Goal: Information Seeking & Learning: Learn about a topic

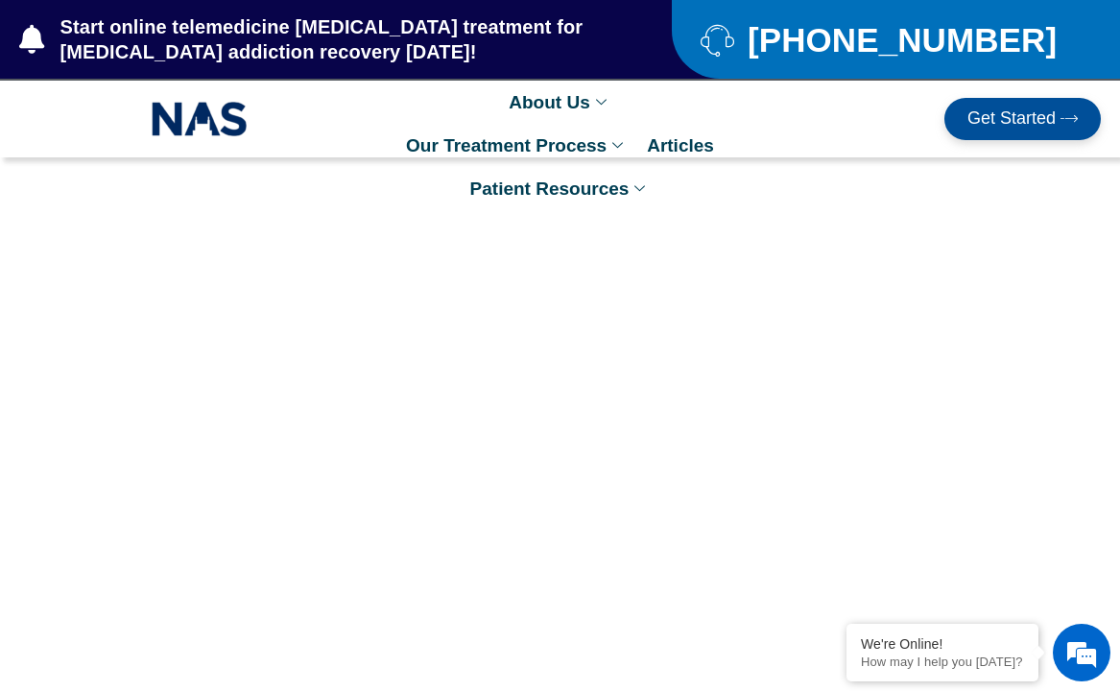
click at [209, 115] on img at bounding box center [200, 119] width 96 height 44
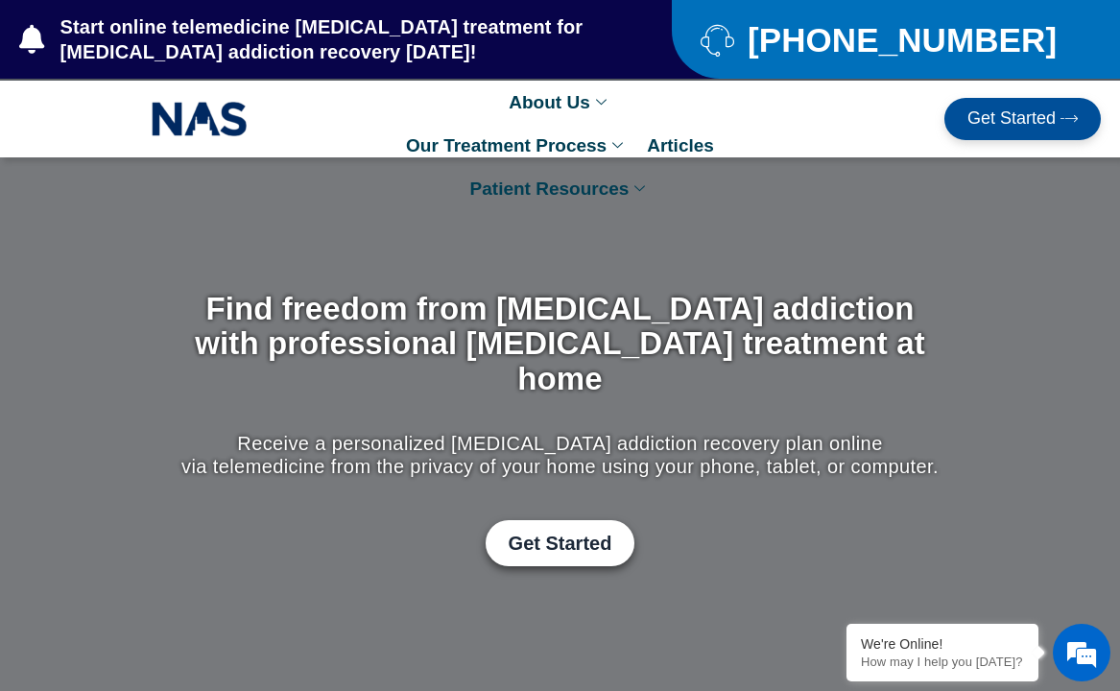
click at [172, 108] on img at bounding box center [200, 119] width 96 height 44
drag, startPoint x: 177, startPoint y: 109, endPoint x: 196, endPoint y: 114, distance: 19.8
click at [178, 110] on img at bounding box center [200, 119] width 96 height 44
drag, startPoint x: 201, startPoint y: 116, endPoint x: 246, endPoint y: 129, distance: 46.8
click at [201, 119] on img at bounding box center [200, 119] width 96 height 44
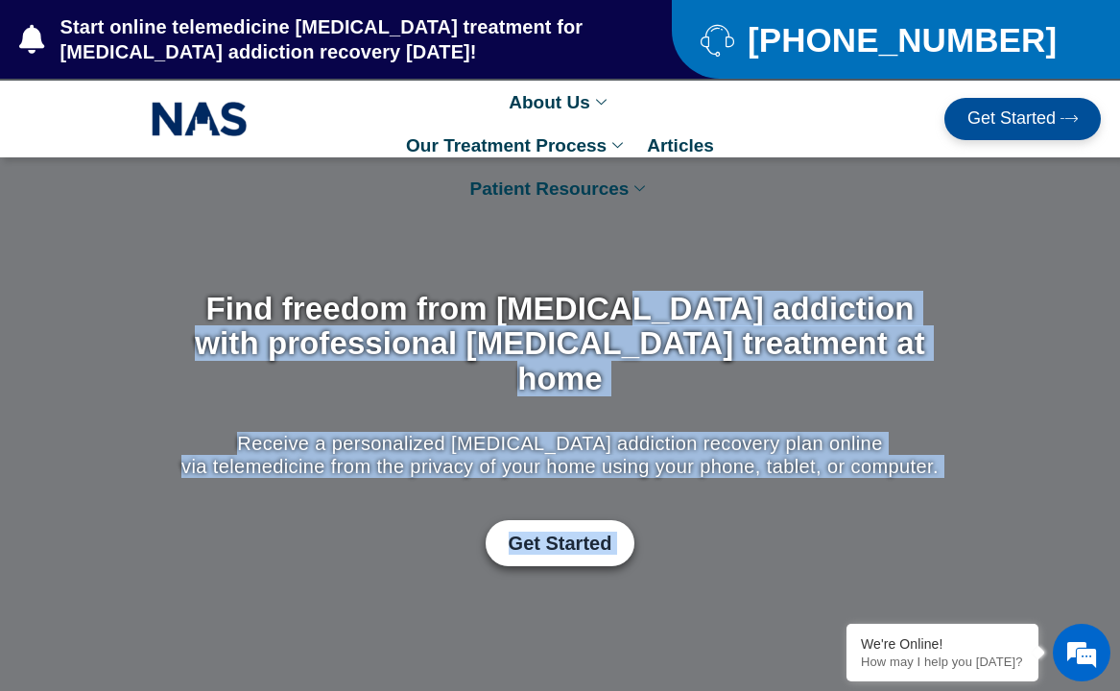
drag, startPoint x: 590, startPoint y: 513, endPoint x: 604, endPoint y: 438, distance: 76.1
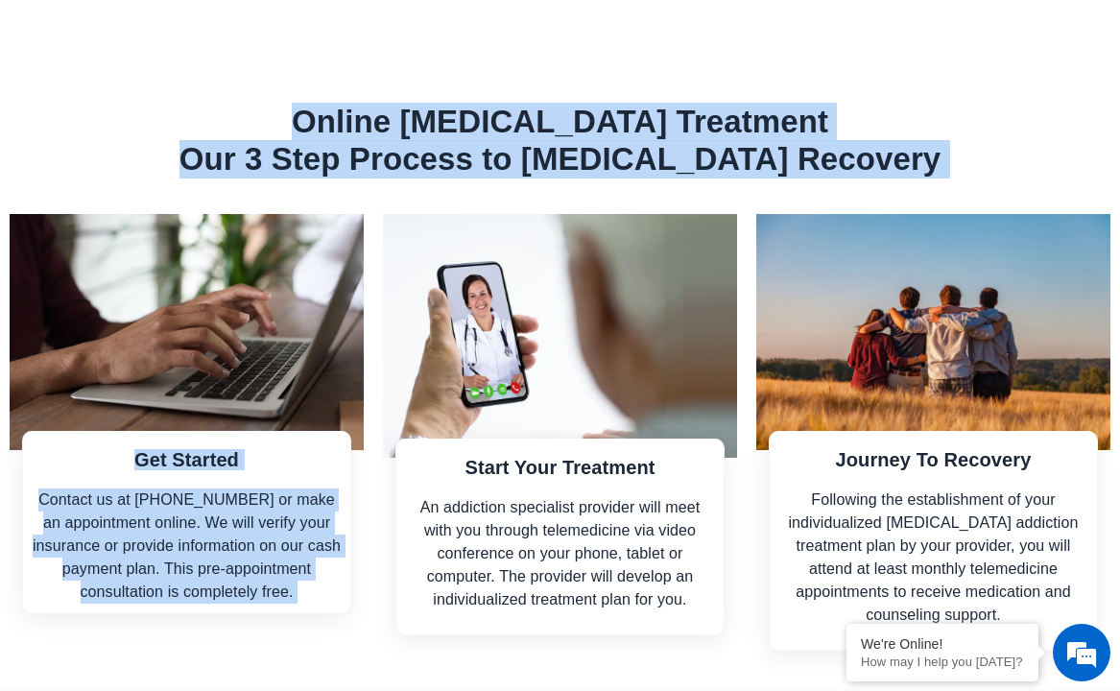
scroll to position [4481, 0]
